Goal: Information Seeking & Learning: Learn about a topic

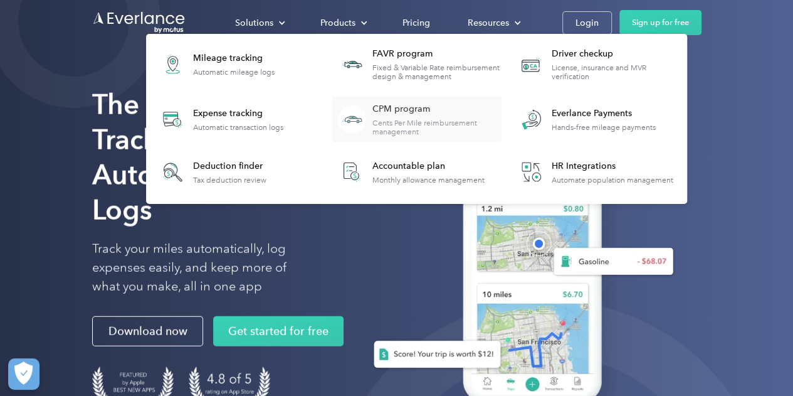
click at [395, 122] on div "Cents Per Mile reimbursement management" at bounding box center [436, 127] width 128 height 18
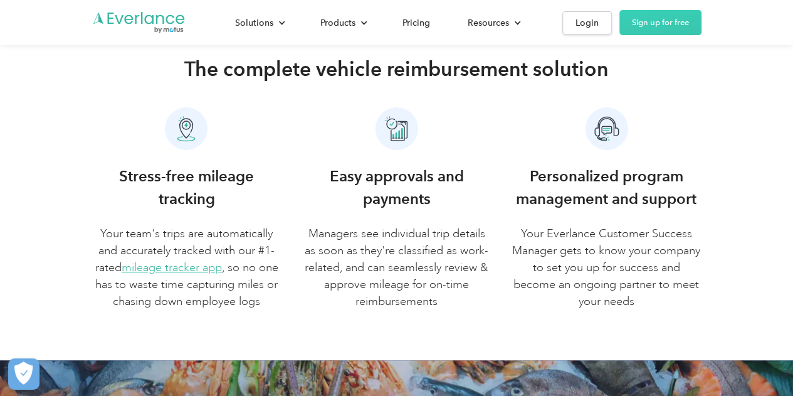
scroll to position [439, 0]
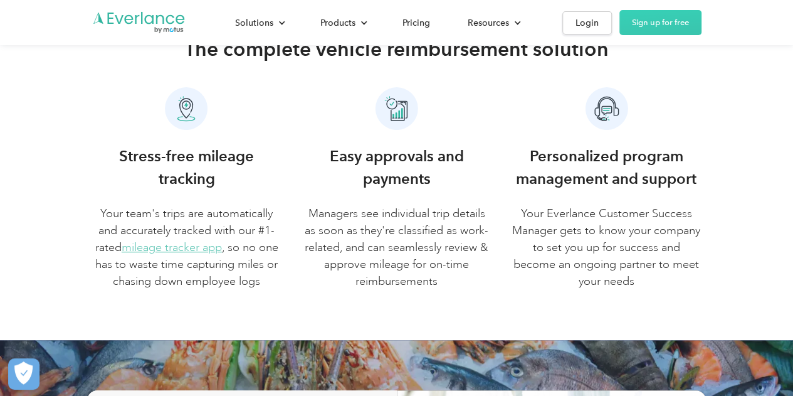
click at [202, 245] on link "mileage tracker app" at bounding box center [172, 247] width 100 height 14
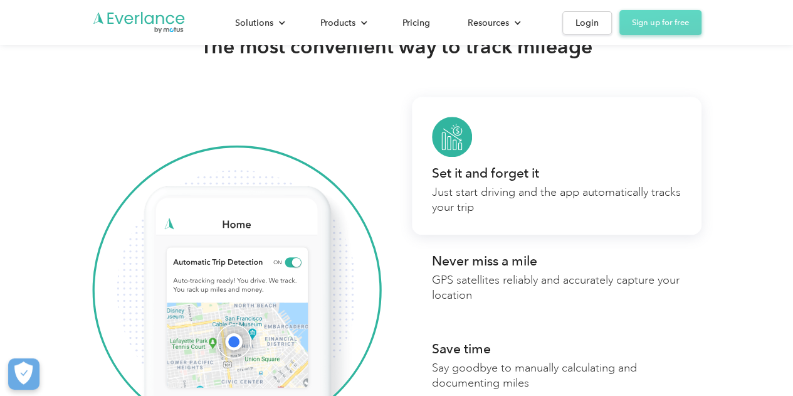
scroll to position [627, 0]
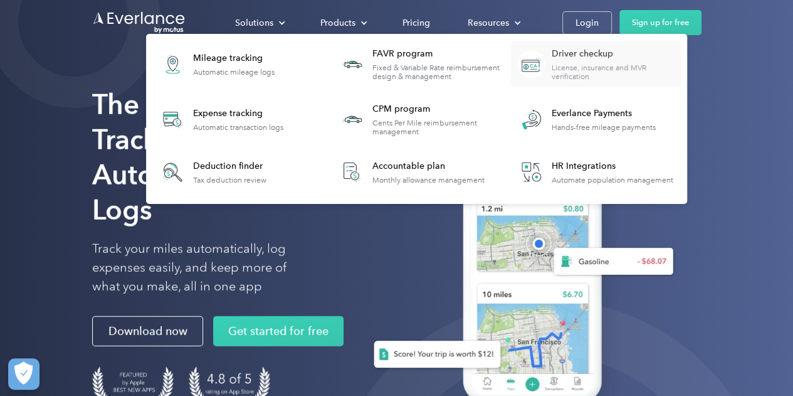
click at [560, 58] on div "Driver checkup" at bounding box center [616, 54] width 128 height 13
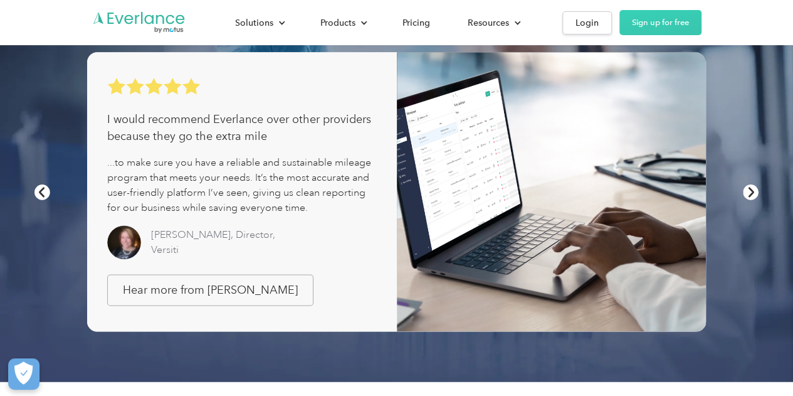
scroll to position [689, 0]
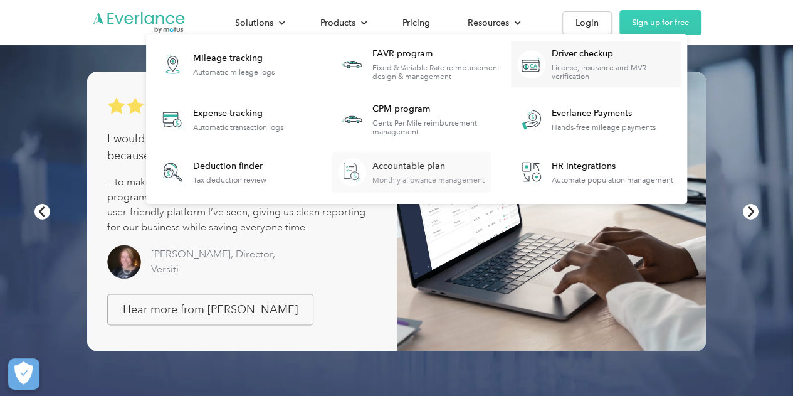
click at [419, 165] on div "Accountable plan" at bounding box center [428, 166] width 112 height 13
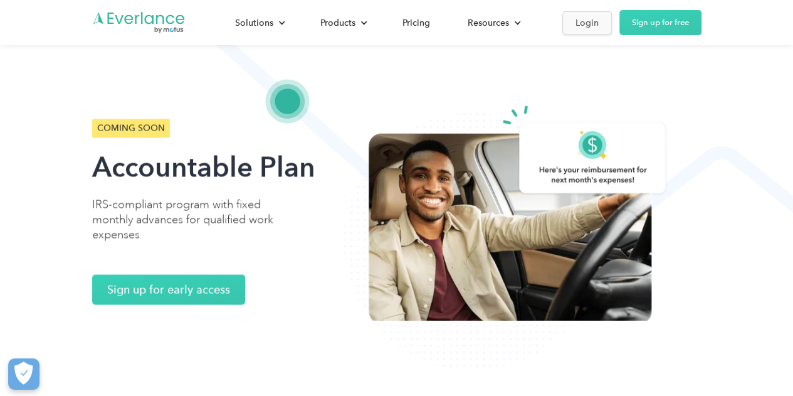
click at [595, 24] on div "Login" at bounding box center [586, 23] width 23 height 16
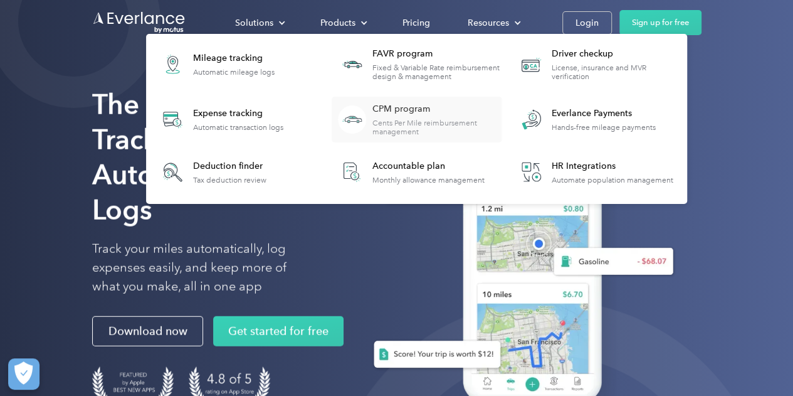
click at [400, 128] on div "Cents Per Mile reimbursement management" at bounding box center [436, 127] width 128 height 18
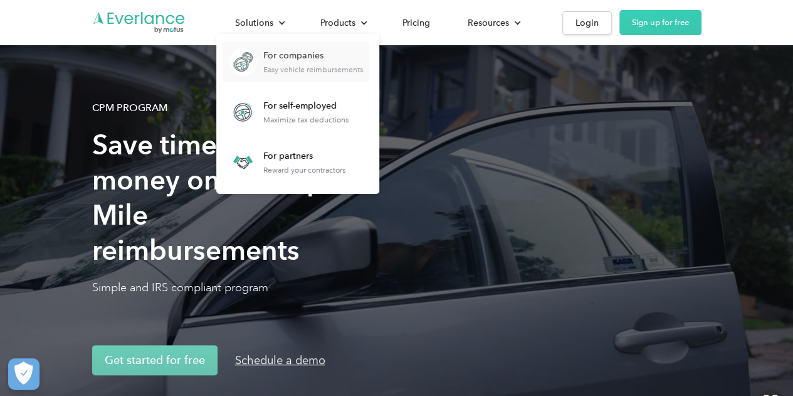
click at [283, 66] on div "Easy vehicle reimbursements" at bounding box center [313, 69] width 100 height 9
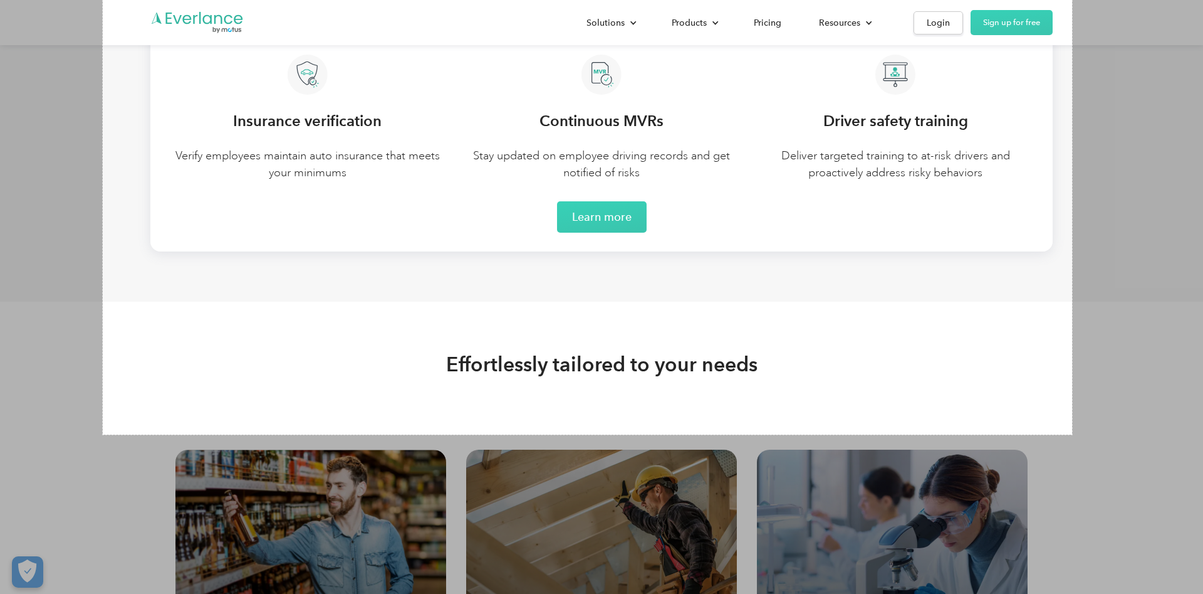
scroll to position [3236, 0]
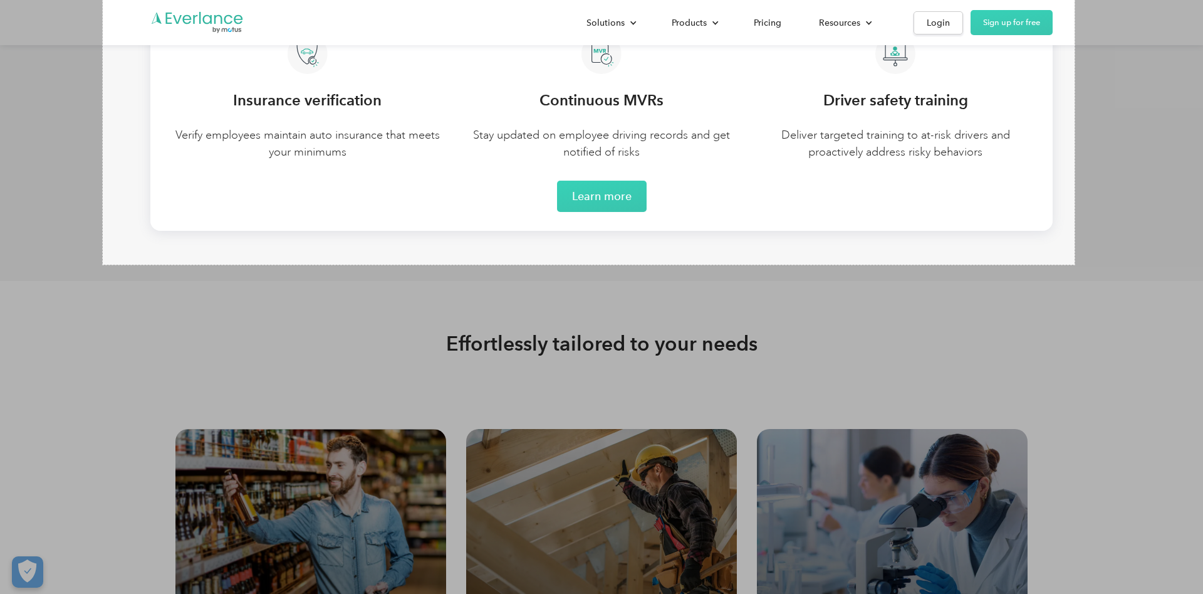
drag, startPoint x: 103, startPoint y: 150, endPoint x: 1075, endPoint y: 265, distance: 978.9
click at [792, 206] on link "Copy" at bounding box center [1103, 209] width 33 height 14
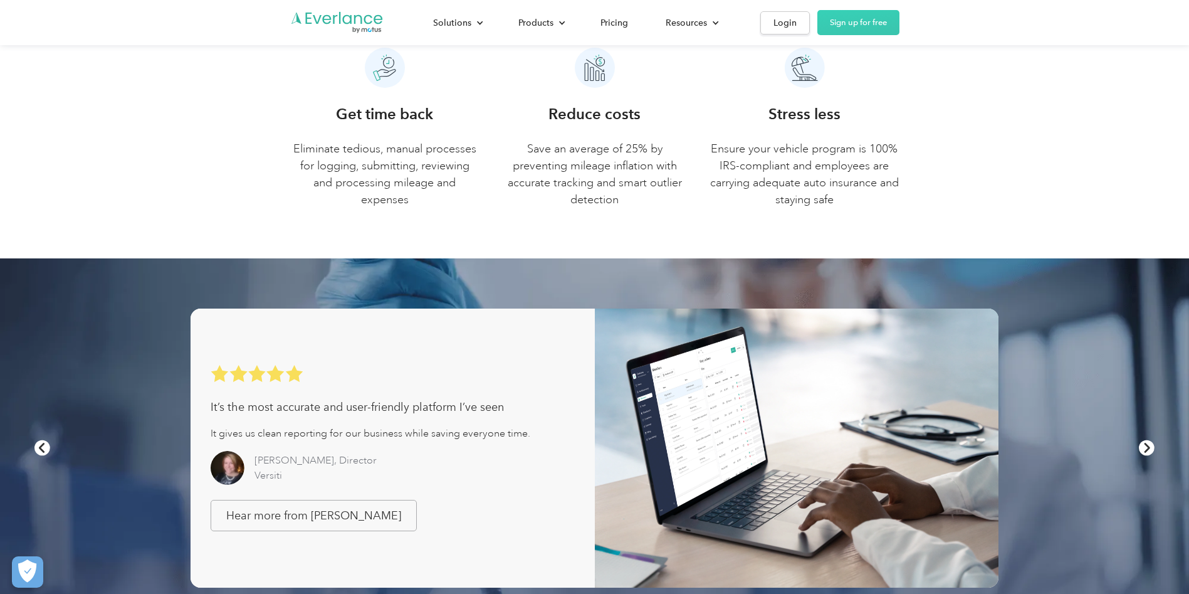
scroll to position [651, 0]
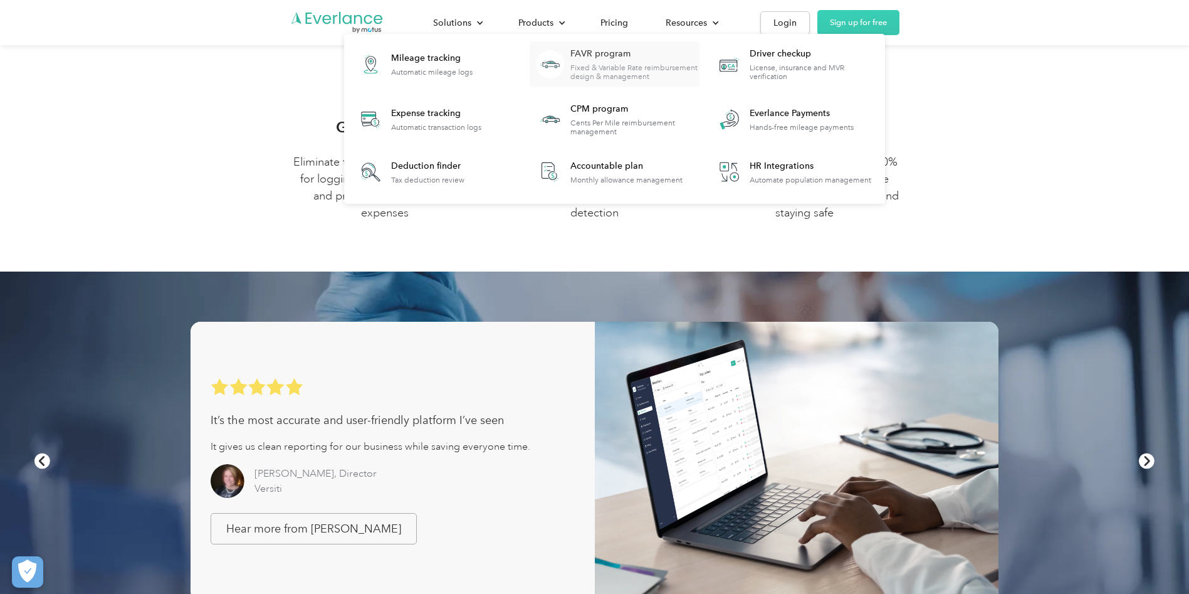
click at [699, 71] on div "Fixed & Variable Rate reimbursement design & management" at bounding box center [634, 72] width 128 height 18
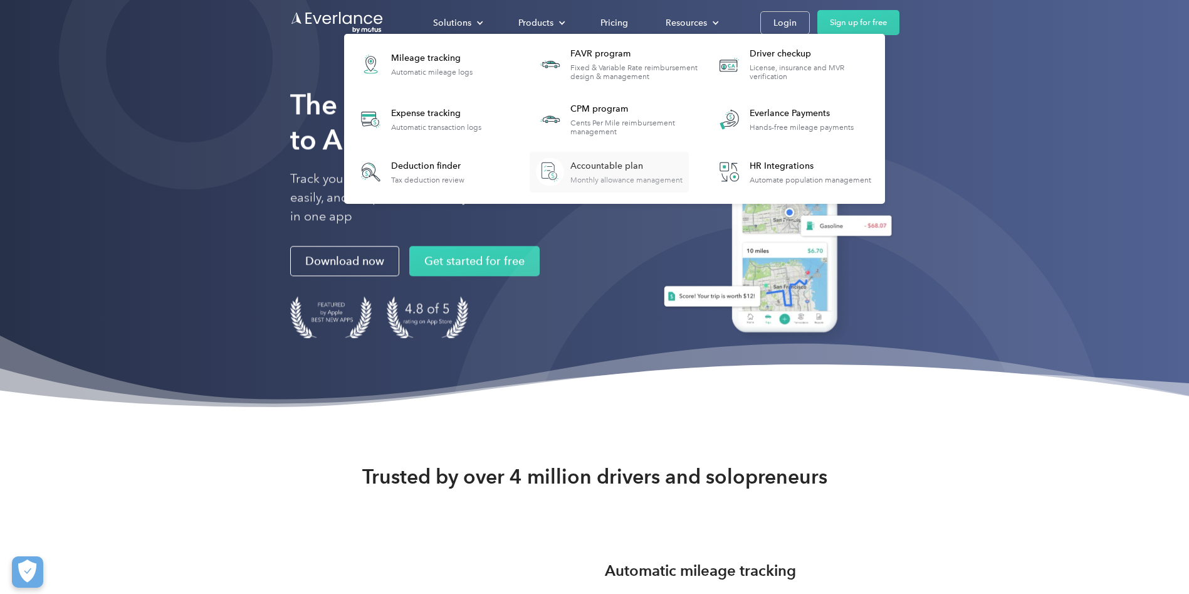
click at [689, 155] on link "Accountable plan Monthly allowance management" at bounding box center [609, 172] width 159 height 41
